Goal: Obtain resource: Download file/media

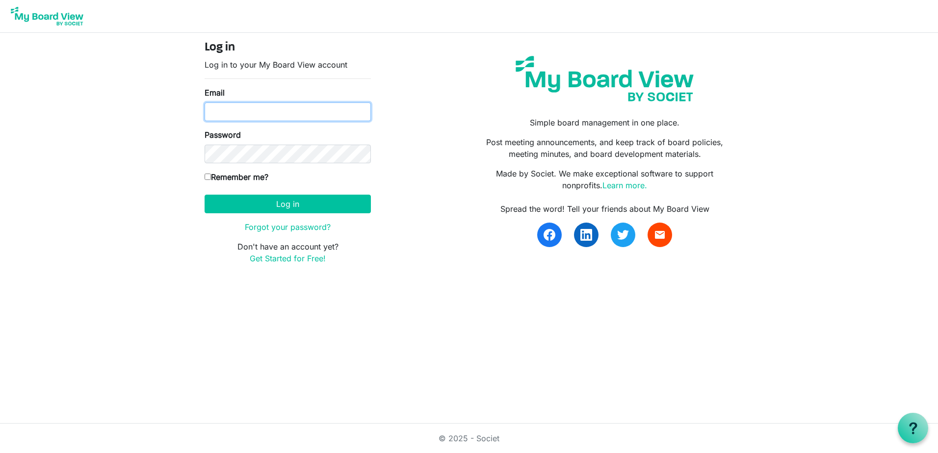
type input "ryan.mcneill@efirstbank.com"
click at [205, 175] on input "Remember me?" at bounding box center [207, 177] width 6 height 6
checkbox input "true"
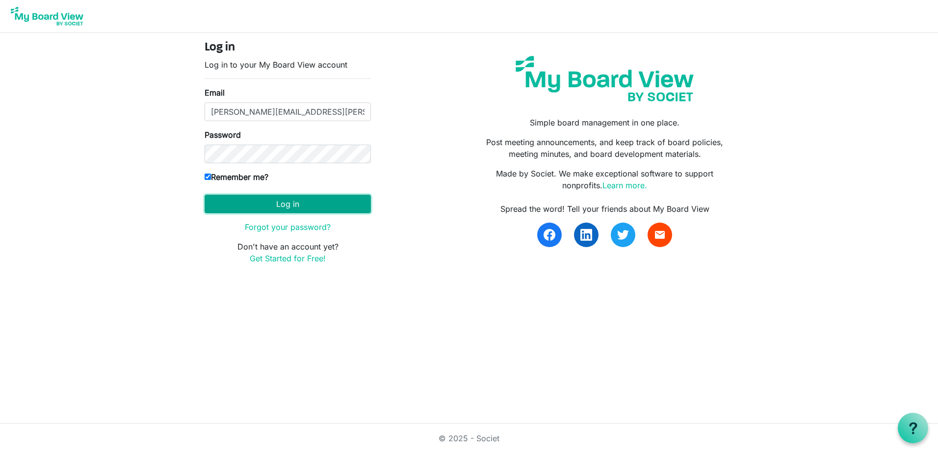
click at [251, 212] on button "Log in" at bounding box center [287, 204] width 166 height 19
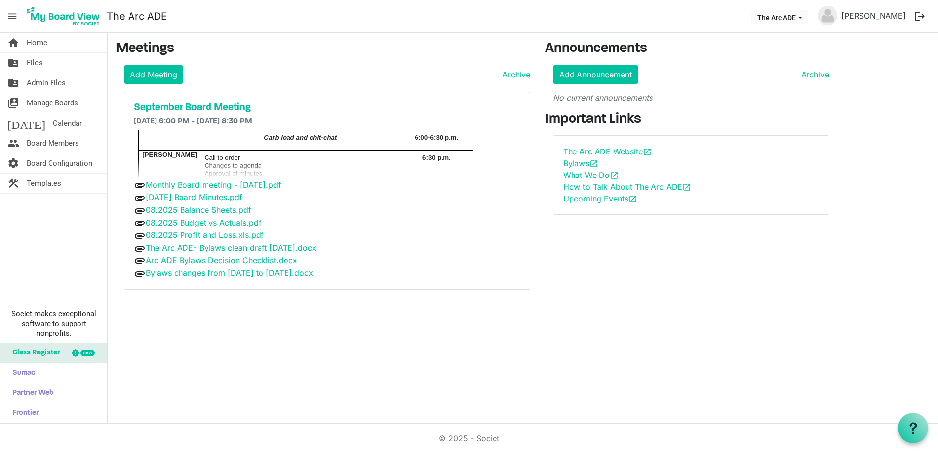
drag, startPoint x: 240, startPoint y: 183, endPoint x: 213, endPoint y: 190, distance: 27.7
click at [213, 190] on div "attachment Monthly Board meeting - September 17, 2025.pdf" at bounding box center [327, 185] width 386 height 13
click at [214, 186] on link "Monthly Board meeting - [DATE].pdf" at bounding box center [213, 185] width 135 height 10
click at [270, 145] on td "Carb load and chit-chat" at bounding box center [300, 140] width 199 height 20
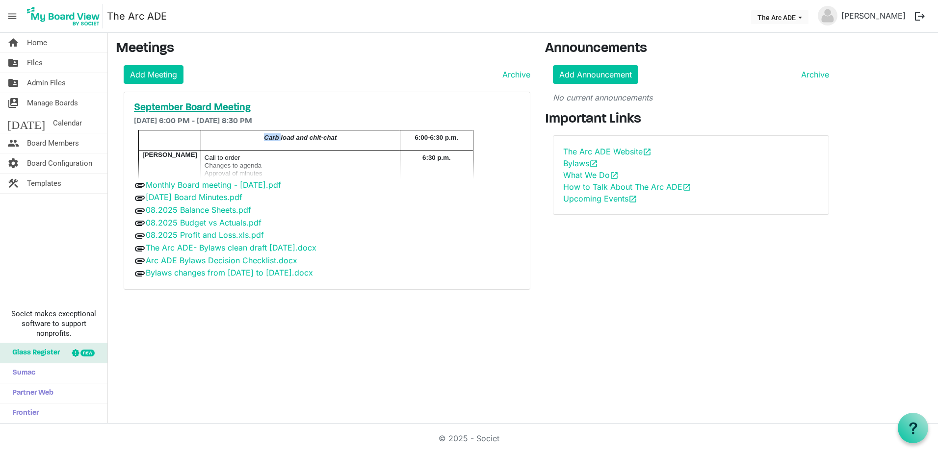
drag, startPoint x: 270, startPoint y: 145, endPoint x: 221, endPoint y: 105, distance: 63.1
click at [221, 105] on h5 "September Board Meeting" at bounding box center [327, 108] width 386 height 12
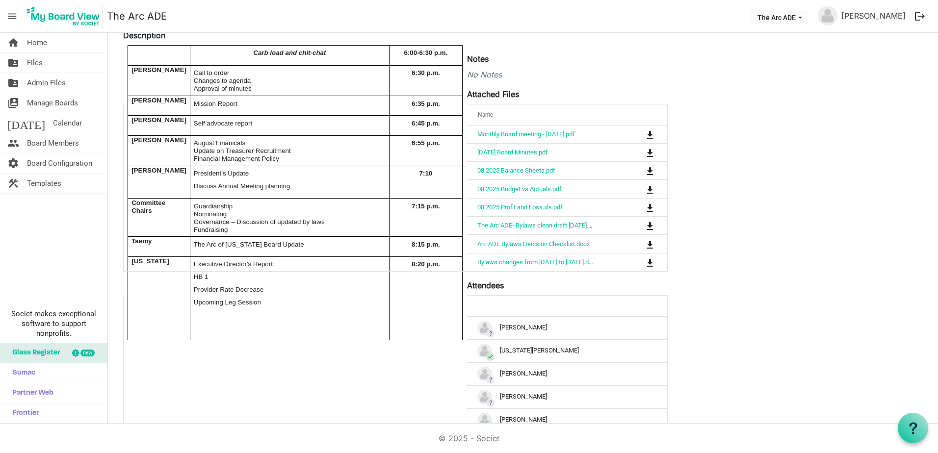
scroll to position [133, 0]
click at [550, 242] on link "Arc ADE Bylaws Decision Checklist.docx" at bounding box center [533, 243] width 112 height 7
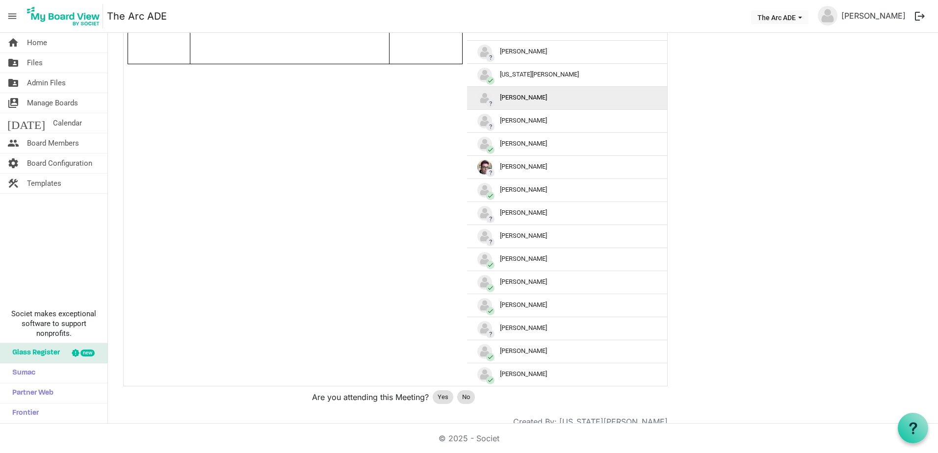
scroll to position [432, 0]
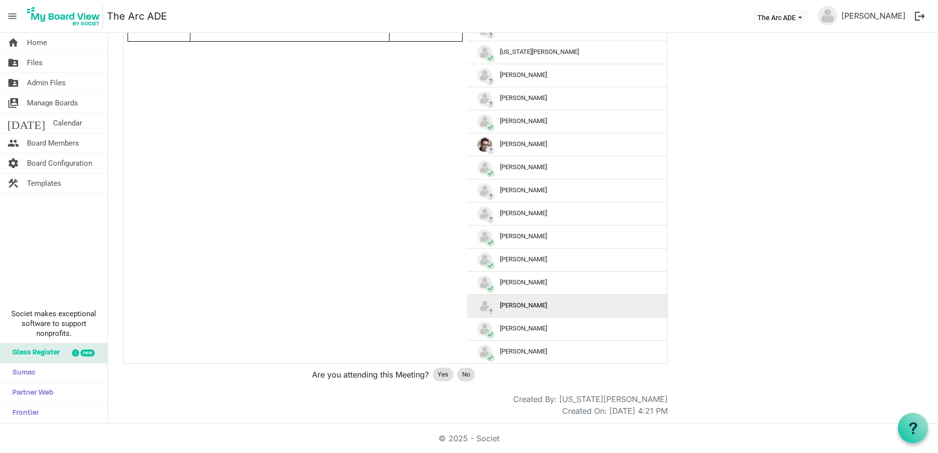
click at [491, 305] on img "?Ryan McNeill is template cell column header" at bounding box center [484, 306] width 15 height 15
click at [445, 374] on span "Yes" at bounding box center [442, 375] width 11 height 10
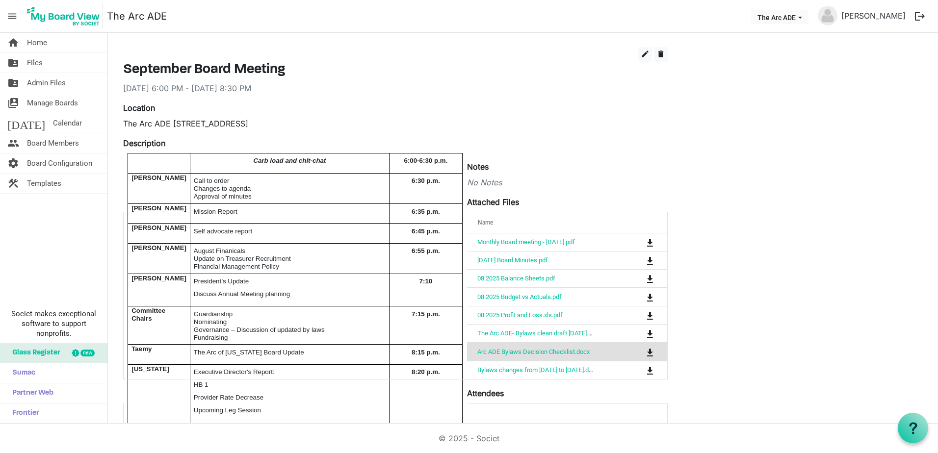
scroll to position [37, 0]
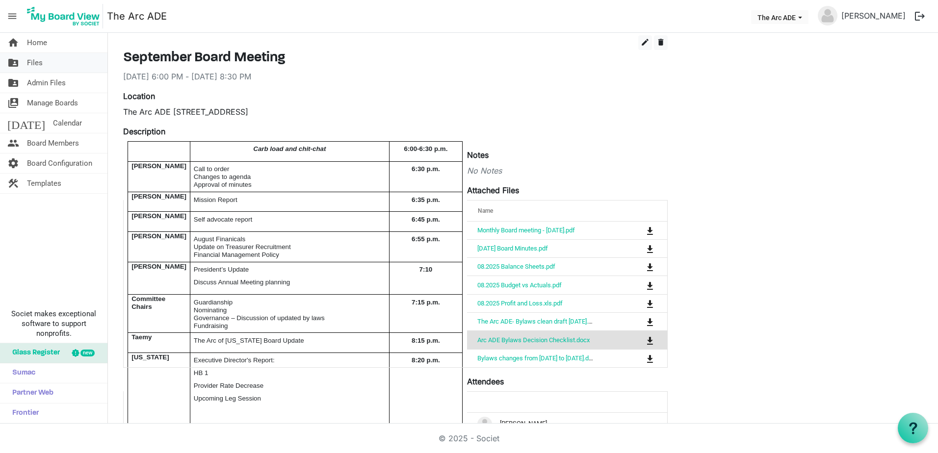
click at [34, 61] on span "Files" at bounding box center [35, 63] width 16 height 20
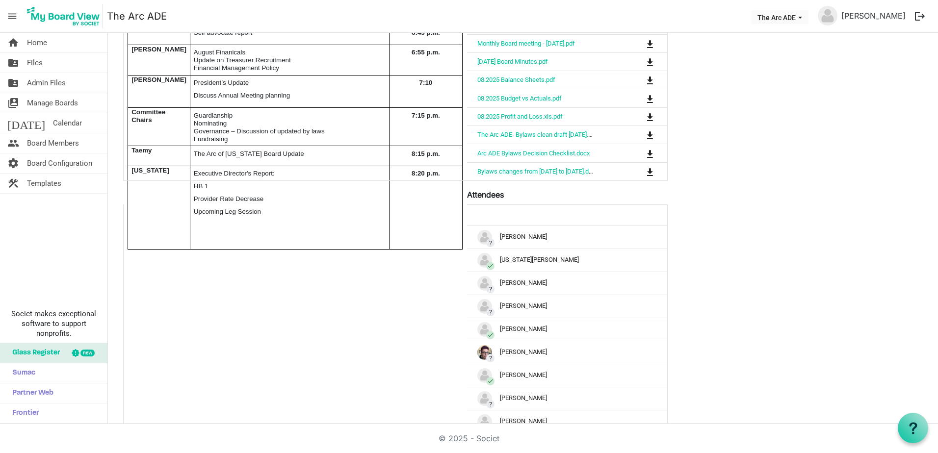
scroll to position [133, 0]
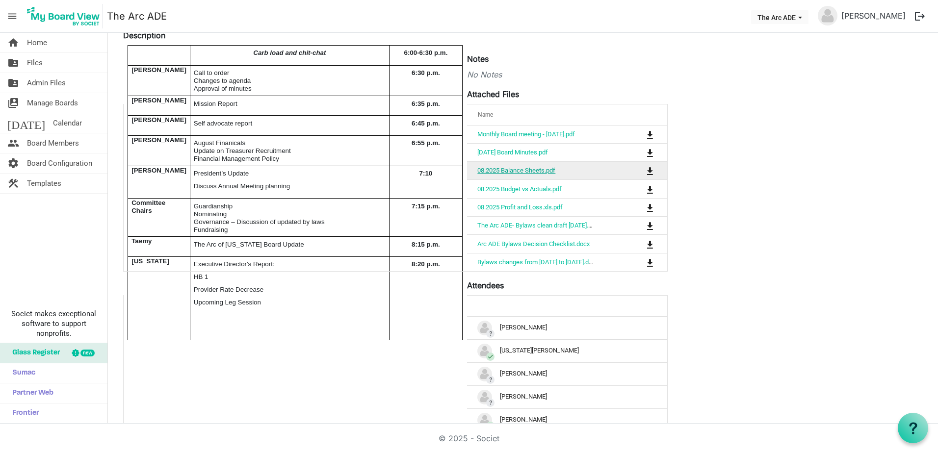
click at [541, 170] on link "08.2025 Balance Sheets.pdf" at bounding box center [516, 170] width 78 height 7
click at [745, 168] on div "edit delete September Board Meeting 9/17/2025 6:00 PM - 9/17/2025 8:30 PM Locat…" at bounding box center [523, 327] width 814 height 776
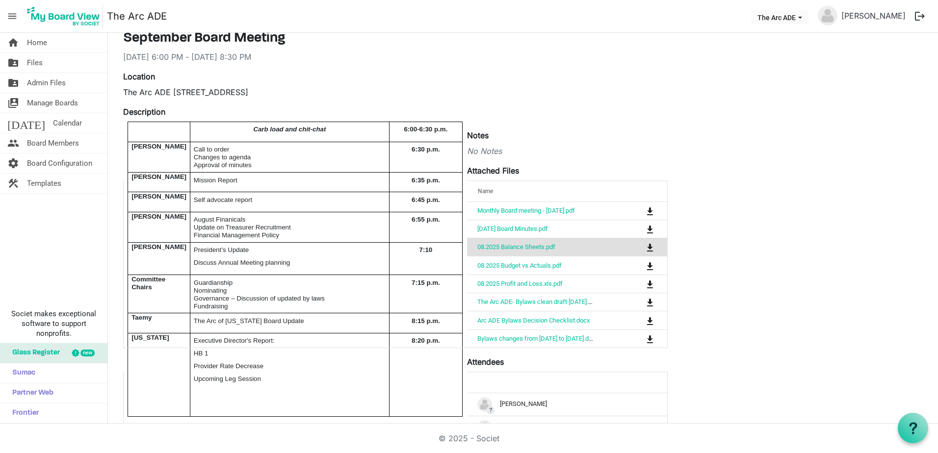
scroll to position [55, 0]
click at [38, 63] on span "Files" at bounding box center [35, 63] width 16 height 20
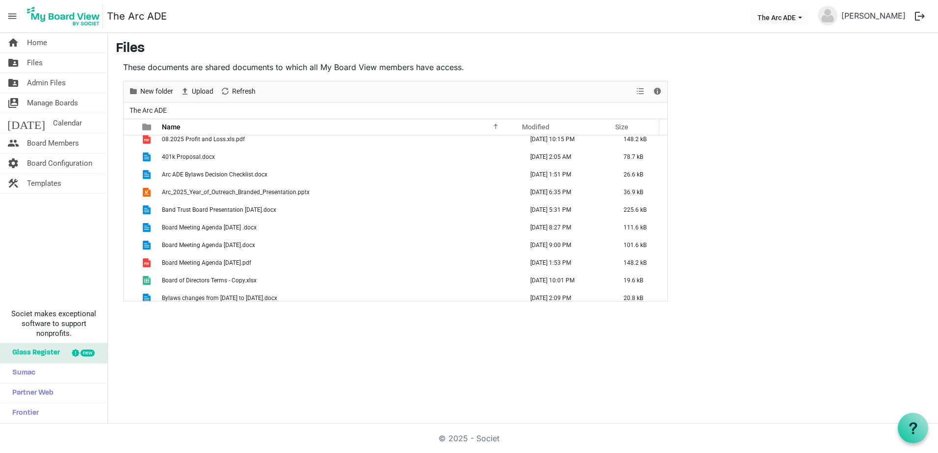
scroll to position [394, 0]
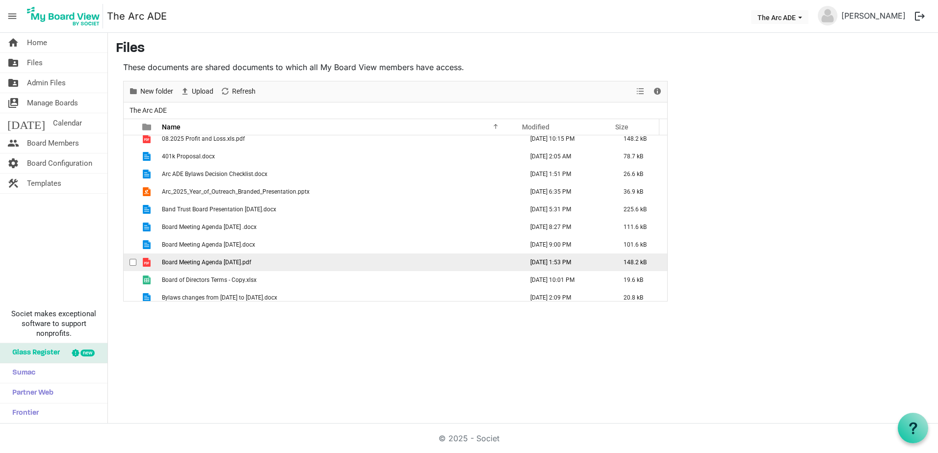
click at [234, 264] on span "Board Meeting Agenda [DATE].pdf" at bounding box center [206, 262] width 89 height 7
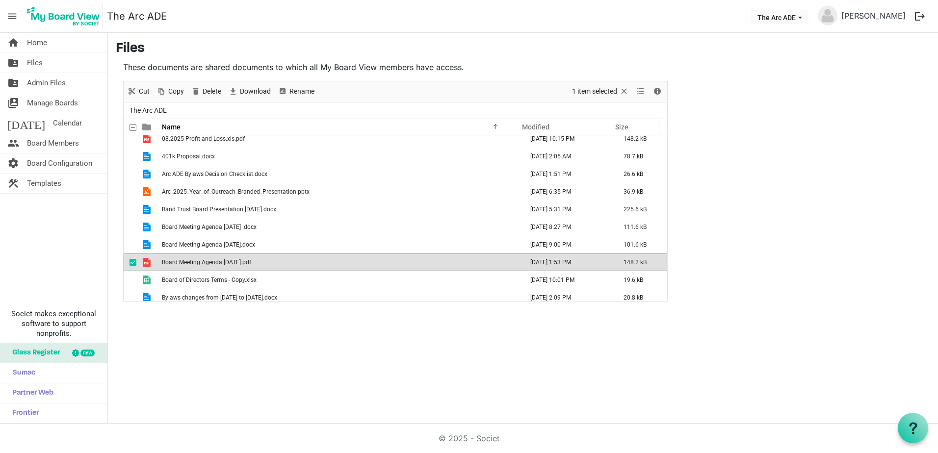
click at [215, 260] on span "Board Meeting Agenda 9-17-2025.pdf" at bounding box center [206, 262] width 89 height 7
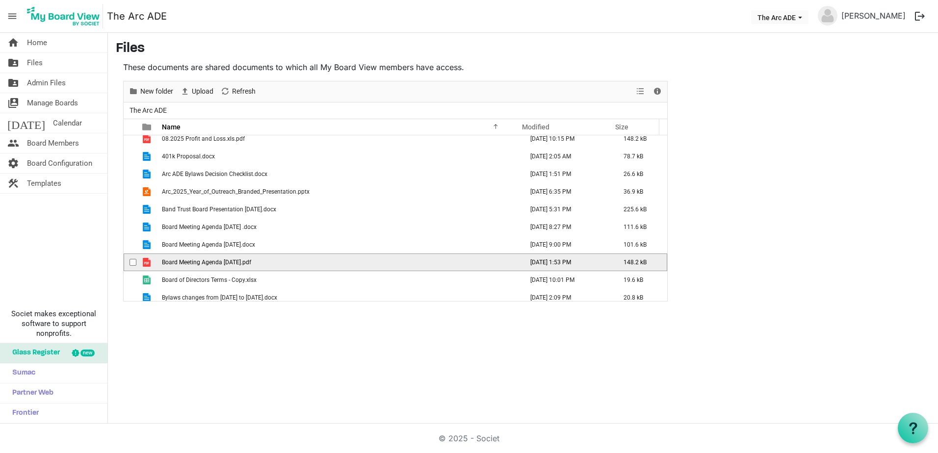
click at [215, 260] on span "Board Meeting Agenda 9-17-2025.pdf" at bounding box center [206, 262] width 89 height 7
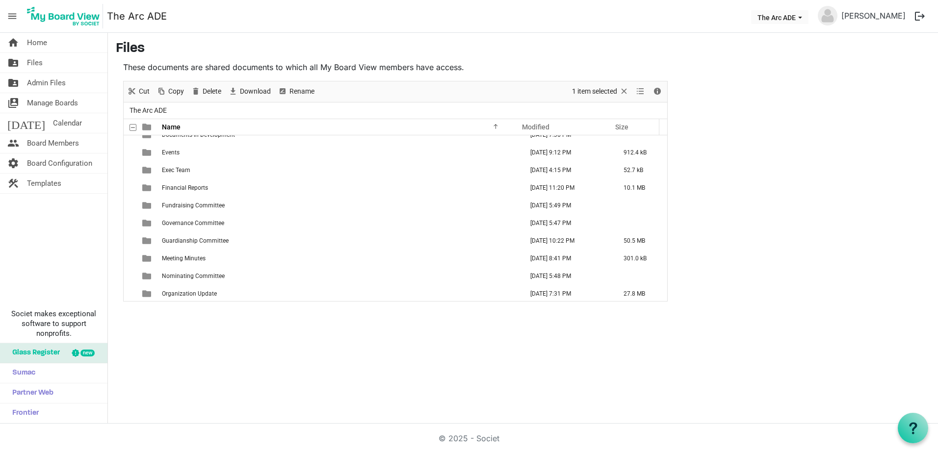
scroll to position [0, 0]
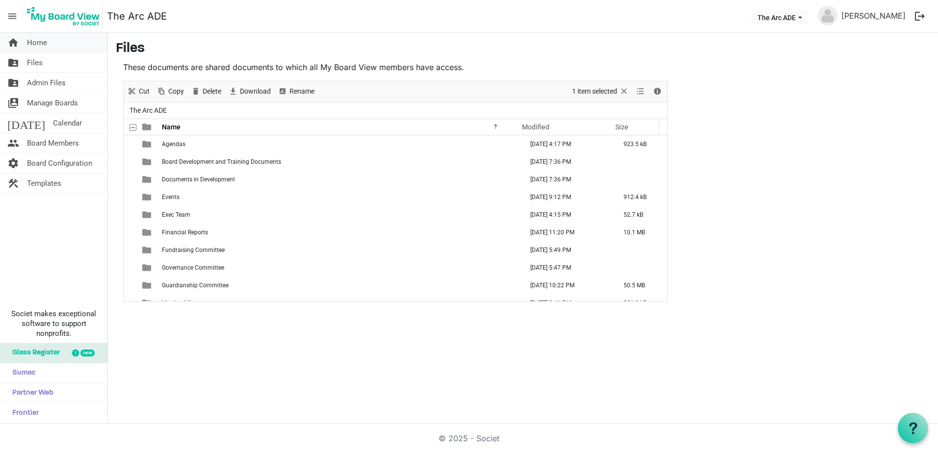
click at [31, 39] on span "Home" at bounding box center [37, 43] width 20 height 20
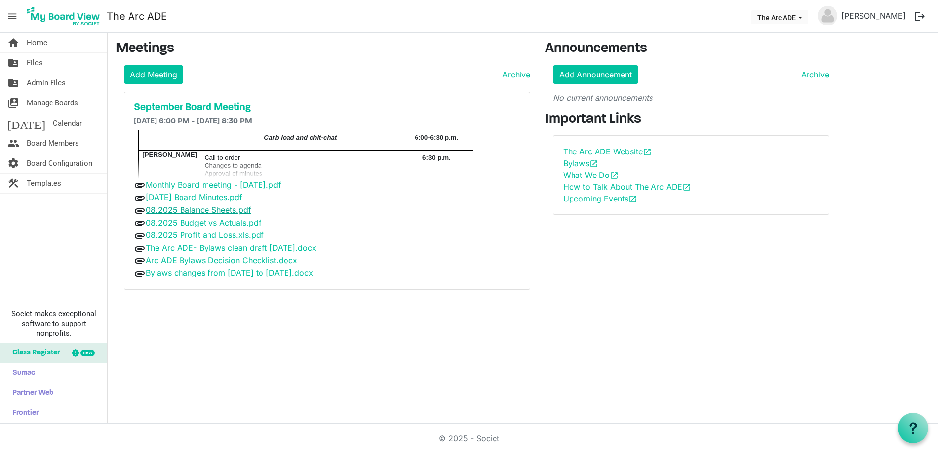
click at [233, 211] on link "08.2025 Balance Sheets.pdf" at bounding box center [198, 210] width 105 height 10
click at [235, 225] on link "08.2025 Budget vs Actuals.pdf" at bounding box center [204, 223] width 116 height 10
click at [228, 235] on link "08.2025 Profit and Loss.xls.pdf" at bounding box center [205, 235] width 118 height 10
